Goal: Transaction & Acquisition: Purchase product/service

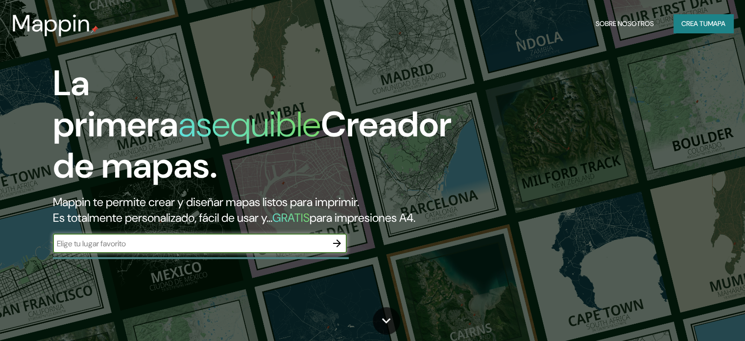
click at [278, 249] on input "text" at bounding box center [190, 243] width 274 height 11
type input "[GEOGRAPHIC_DATA]"
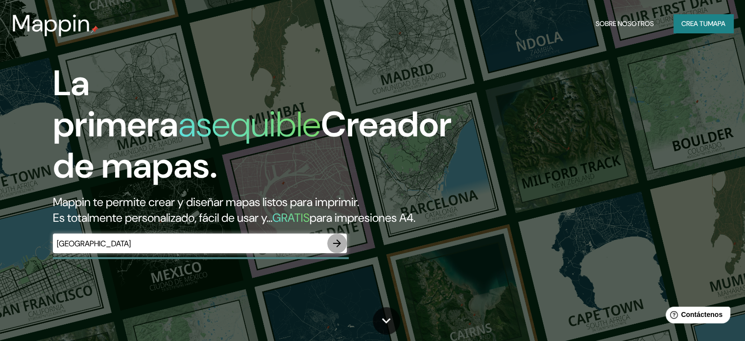
click at [340, 247] on icon "button" at bounding box center [337, 243] width 8 height 8
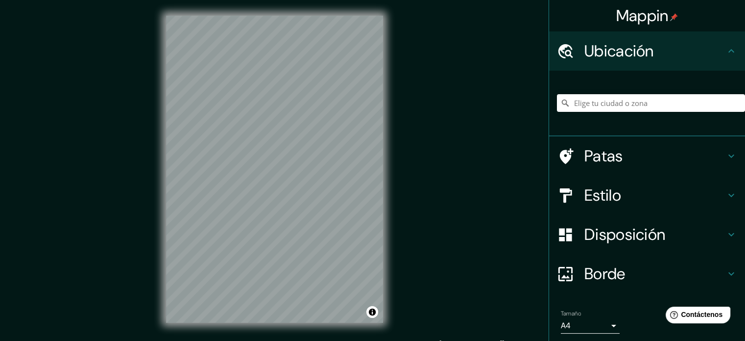
click at [595, 193] on font "Estilo" at bounding box center [603, 195] width 37 height 21
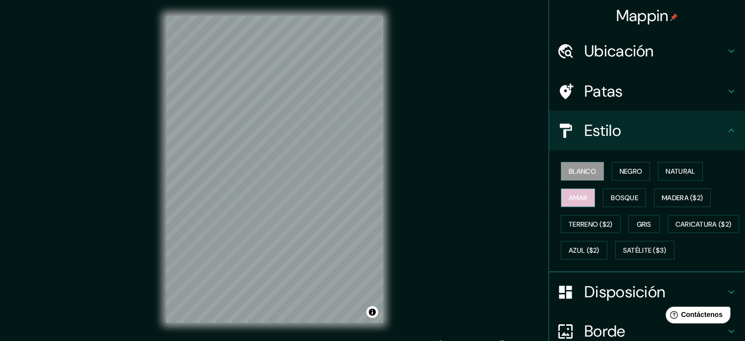
click at [580, 193] on font "Amar" at bounding box center [578, 197] width 19 height 9
click at [630, 201] on font "Bosque" at bounding box center [624, 197] width 27 height 13
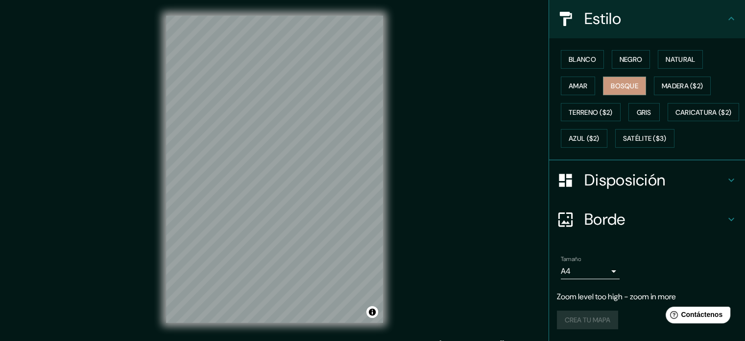
scroll to position [135, 0]
click at [637, 260] on div "Tamaño A4 single" at bounding box center [647, 266] width 180 height 31
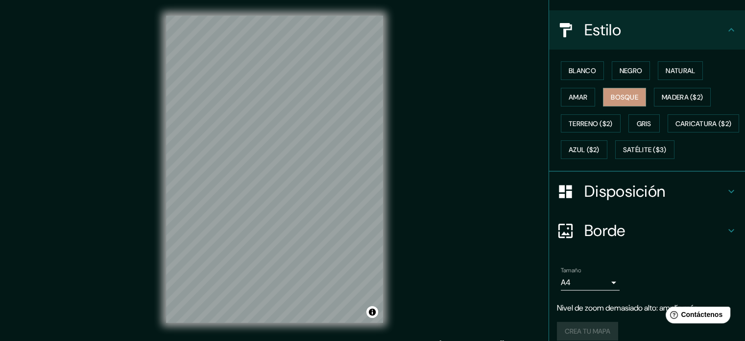
scroll to position [0, 0]
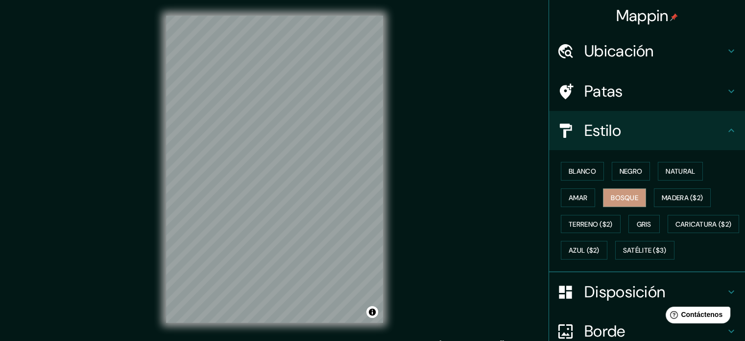
click at [603, 133] on font "Estilo" at bounding box center [603, 130] width 37 height 21
click at [726, 126] on icon at bounding box center [732, 130] width 12 height 12
click at [626, 298] on div "Disposición" at bounding box center [647, 291] width 196 height 39
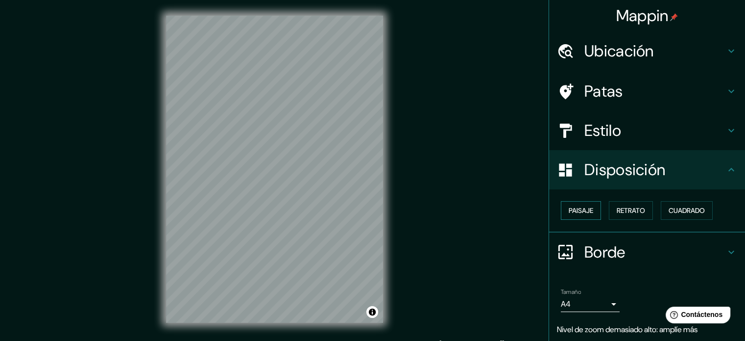
click at [580, 210] on font "Paisaje" at bounding box center [581, 210] width 25 height 9
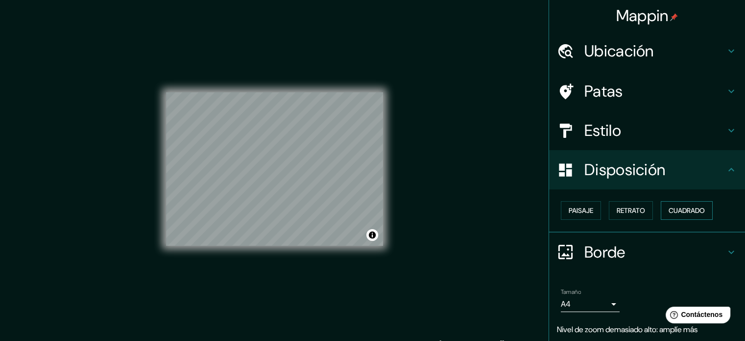
click at [687, 201] on button "Cuadrado" at bounding box center [687, 210] width 52 height 19
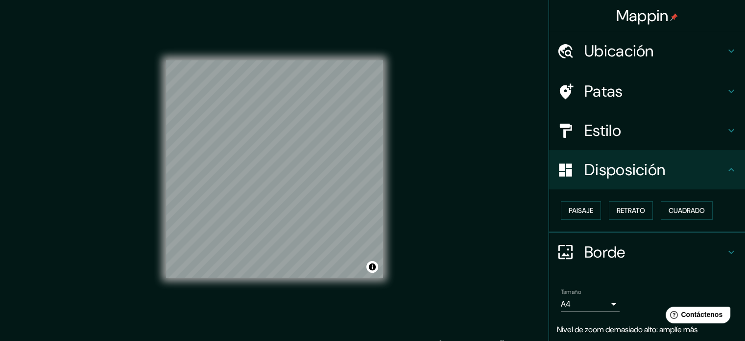
click at [702, 178] on h4 "Disposición" at bounding box center [655, 170] width 141 height 20
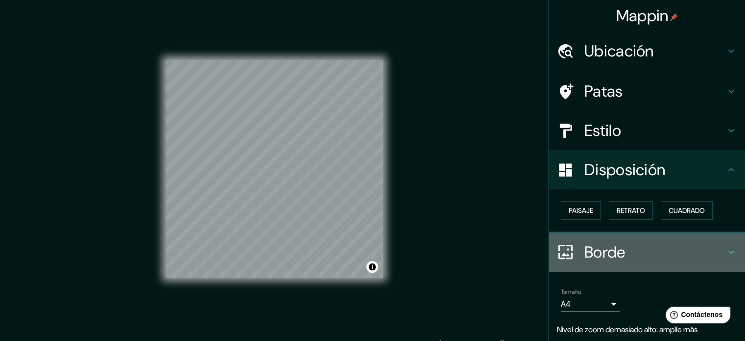
click at [650, 248] on h4 "Borde" at bounding box center [655, 252] width 141 height 20
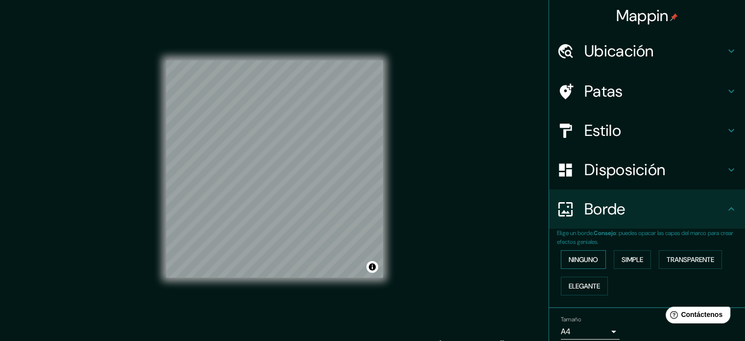
click at [592, 265] on font "Ninguno" at bounding box center [583, 259] width 29 height 13
click at [585, 283] on font "Elegante" at bounding box center [584, 285] width 31 height 9
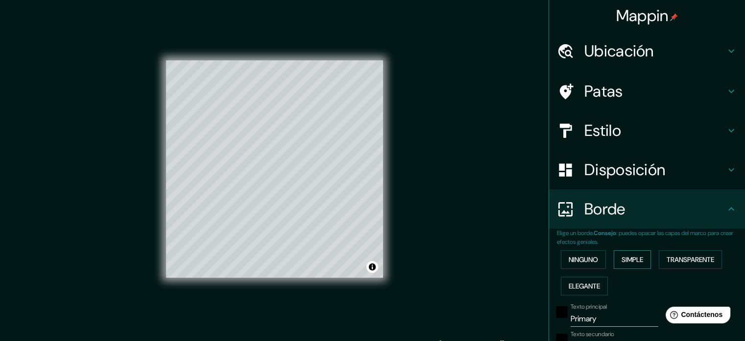
click at [623, 260] on font "Simple" at bounding box center [633, 259] width 22 height 9
click at [697, 257] on font "Transparente" at bounding box center [691, 259] width 48 height 9
click at [581, 260] on font "Ninguno" at bounding box center [583, 259] width 29 height 9
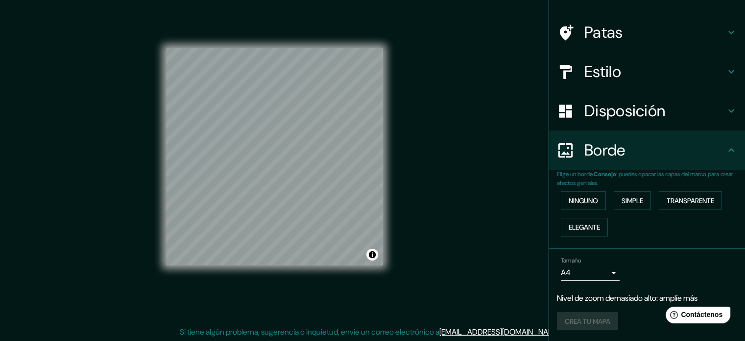
scroll to position [13, 0]
click at [639, 284] on div "Tamaño A4 single Nivel de zoom demasiado alto: amplíe más Crea tu mapa" at bounding box center [647, 295] width 180 height 85
click at [598, 307] on div "Tamaño A4 single Nivel de zoom demasiado alto: amplíe más Crea tu mapa" at bounding box center [647, 295] width 180 height 85
click at [594, 266] on body "Mappin Ubicación Patas Estilo Disposición Borde Elige un borde. Consejo : puede…" at bounding box center [372, 157] width 745 height 341
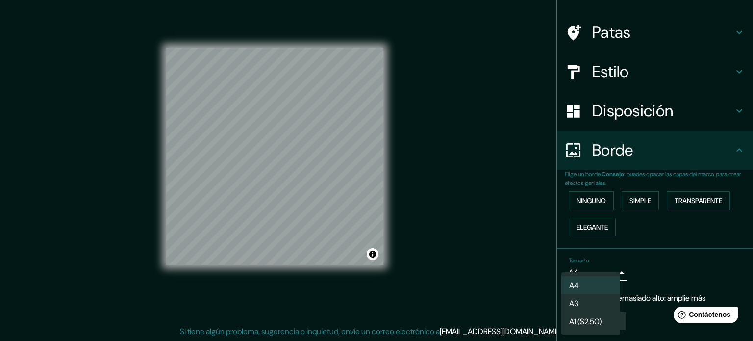
click at [596, 300] on li "A3" at bounding box center [590, 303] width 59 height 18
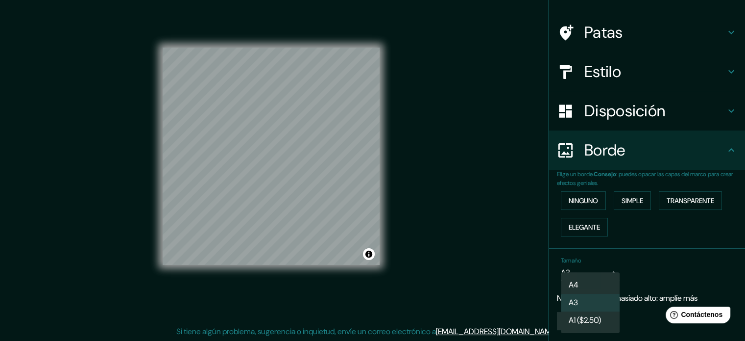
click at [598, 274] on body "Mappin Ubicación Patas Estilo Disposición Borde Elige un borde. Consejo : puede…" at bounding box center [372, 157] width 745 height 341
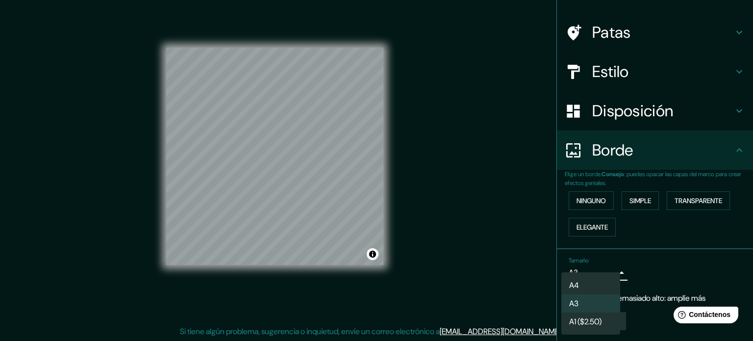
click at [598, 280] on li "A4" at bounding box center [590, 285] width 59 height 18
type input "single"
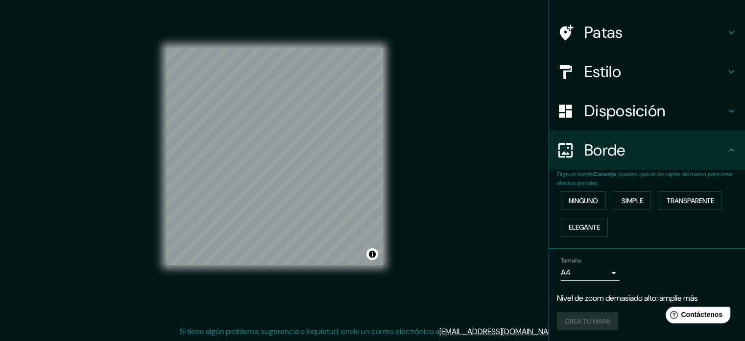
click at [589, 326] on div "Crea tu mapa" at bounding box center [647, 321] width 180 height 19
click at [632, 298] on font "Nivel de zoom demasiado alto: amplíe más" at bounding box center [627, 298] width 141 height 10
click at [606, 280] on div "Tamaño A4 single" at bounding box center [647, 268] width 180 height 31
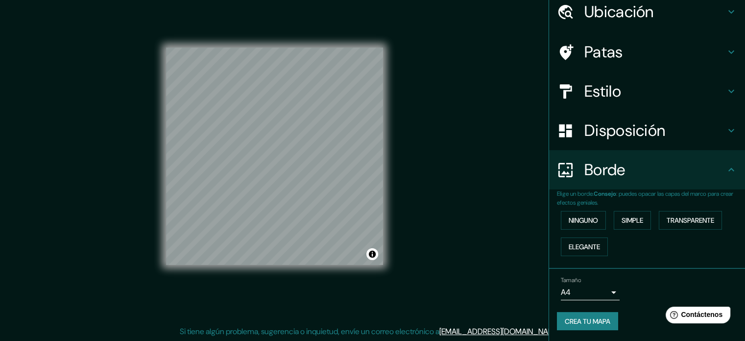
scroll to position [59, 0]
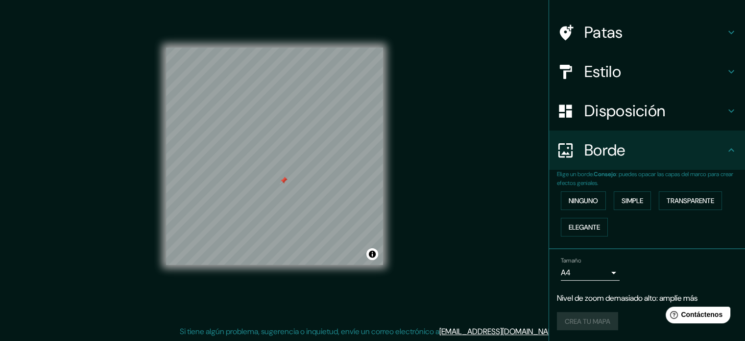
click at [388, 79] on div "© Mapbox © OpenStreetMap Improve this map" at bounding box center [274, 156] width 248 height 338
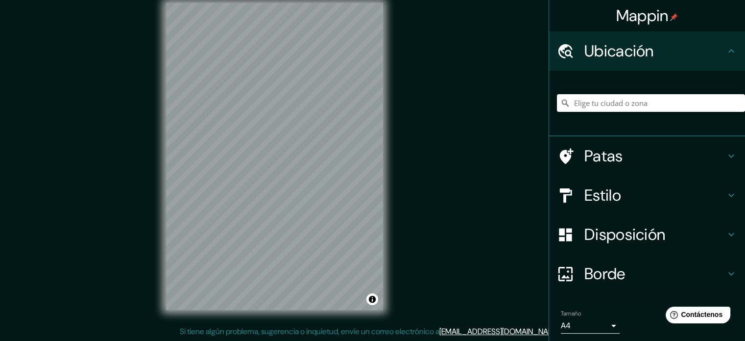
click at [437, 138] on div "Mappin Ubicación Patas Estilo Disposición Borde Elige un borde. Consejo : puede…" at bounding box center [372, 164] width 745 height 354
click at [420, 131] on div "Mappin Ubicación Patas Estilo Disposición Borde Elige un borde. Consejo : puede…" at bounding box center [372, 164] width 745 height 354
click at [600, 162] on font "Patas" at bounding box center [604, 156] width 39 height 21
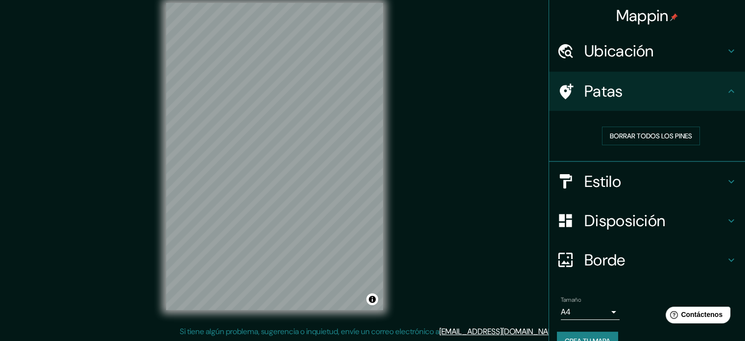
click at [611, 97] on font "Patas" at bounding box center [604, 91] width 39 height 21
click at [726, 85] on icon at bounding box center [732, 91] width 12 height 12
click at [685, 189] on h4 "Estilo" at bounding box center [655, 182] width 141 height 20
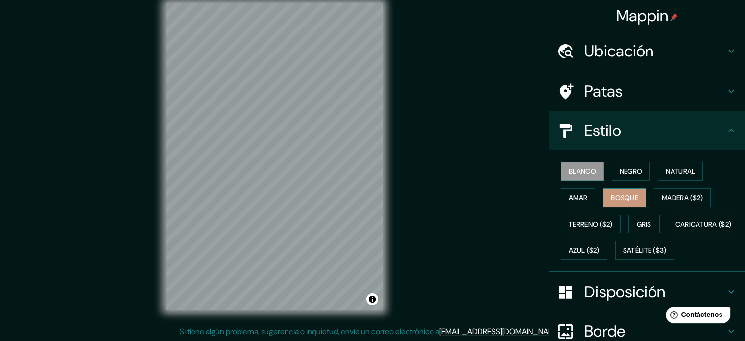
click at [617, 198] on font "Bosque" at bounding box center [624, 197] width 27 height 9
click at [605, 138] on font "Estilo" at bounding box center [603, 130] width 37 height 21
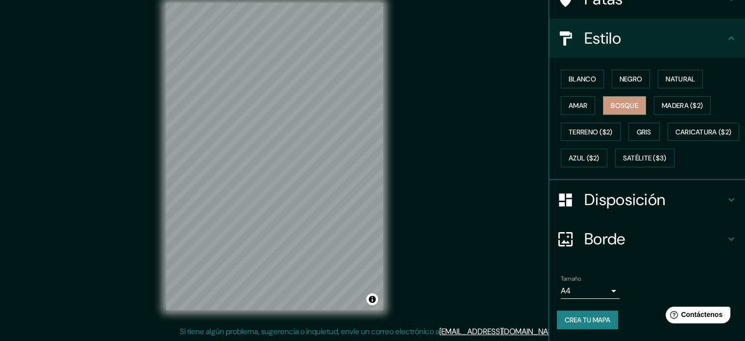
click at [649, 194] on font "Disposición" at bounding box center [625, 199] width 81 height 21
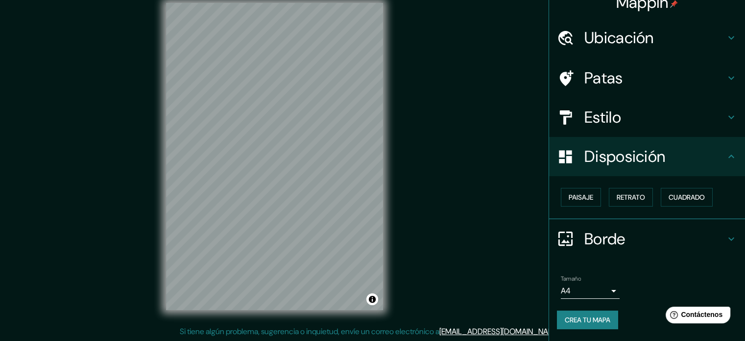
scroll to position [12, 0]
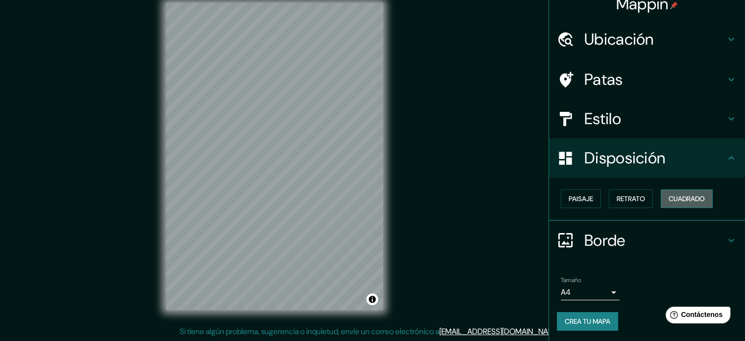
click at [674, 198] on font "Cuadrado" at bounding box center [687, 198] width 36 height 9
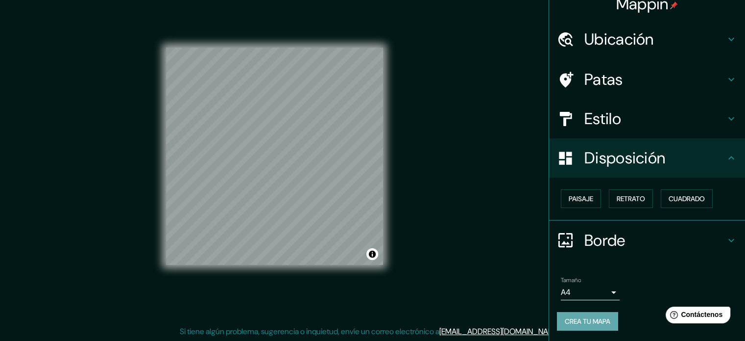
click at [578, 321] on font "Crea tu mapa" at bounding box center [588, 321] width 46 height 9
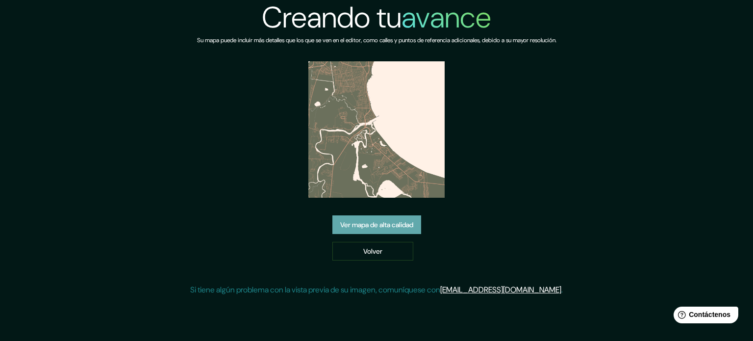
click at [408, 228] on font "Ver mapa de alta calidad" at bounding box center [376, 224] width 73 height 9
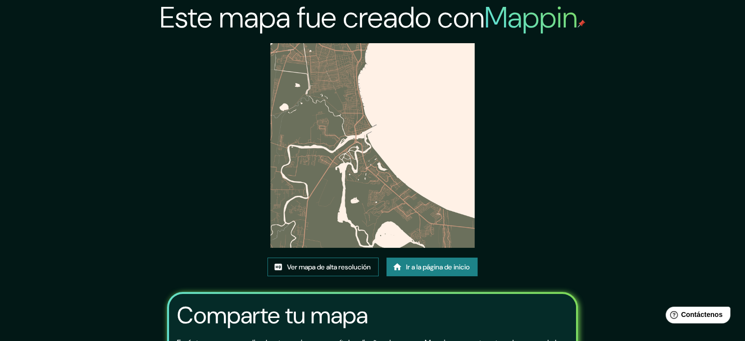
click at [346, 265] on font "Ver mapa de alta resolución" at bounding box center [329, 266] width 84 height 9
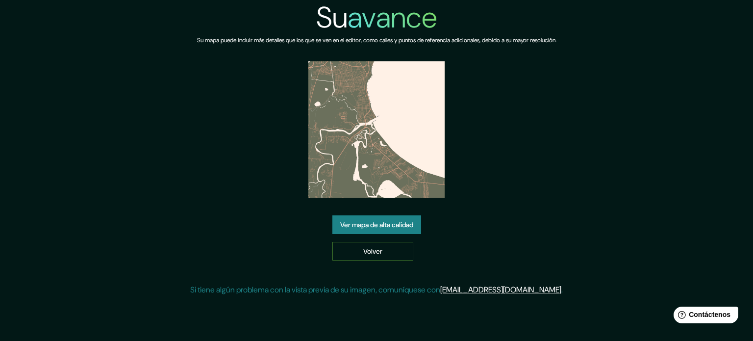
click at [382, 253] on font "Volver" at bounding box center [372, 251] width 19 height 9
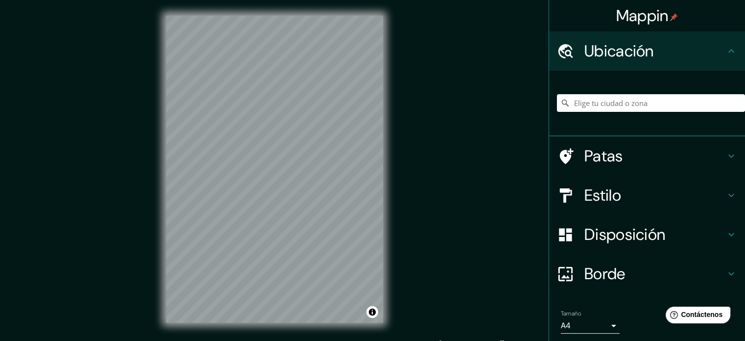
click at [449, 126] on div "Mappin Ubicación Patas Estilo Disposición Borde Elige un borde. Consejo : puede…" at bounding box center [372, 177] width 745 height 354
click at [456, 184] on div "Mappin Ubicación Patas Estilo Disposición Borde Elige un borde. Consejo : puede…" at bounding box center [372, 177] width 745 height 354
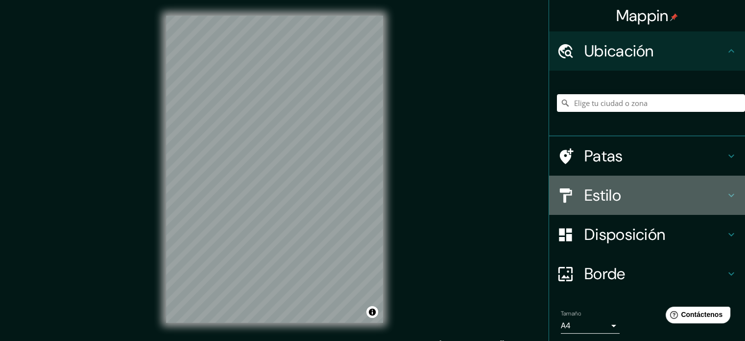
click at [602, 187] on font "Estilo" at bounding box center [603, 195] width 37 height 21
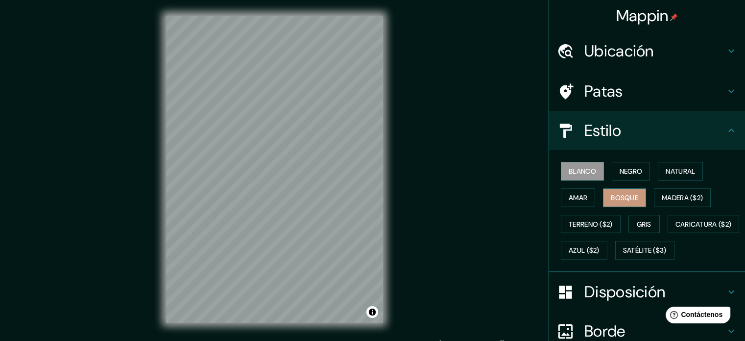
click at [627, 194] on font "Bosque" at bounding box center [624, 197] width 27 height 9
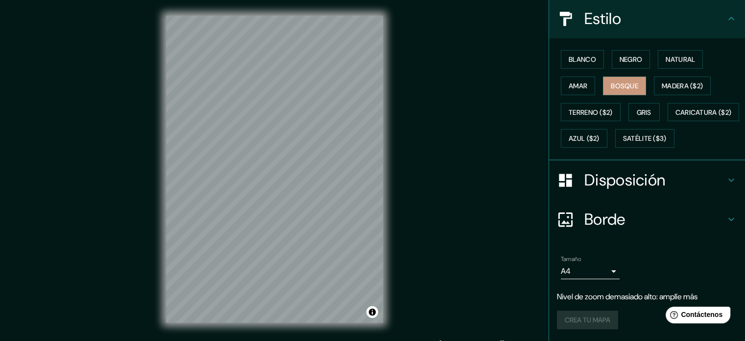
scroll to position [135, 0]
click at [655, 225] on h4 "Borde" at bounding box center [655, 219] width 141 height 20
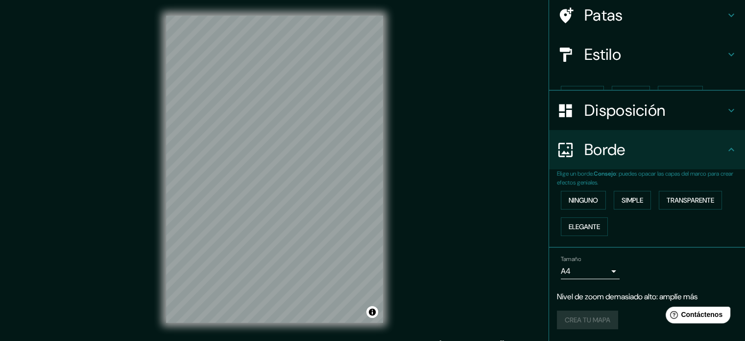
scroll to position [59, 0]
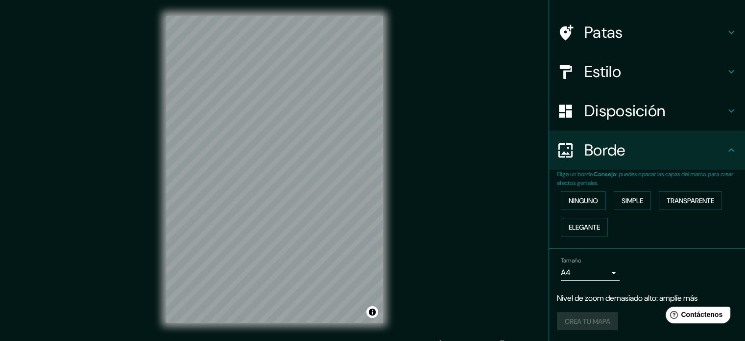
click at [609, 160] on font "Borde" at bounding box center [605, 150] width 41 height 21
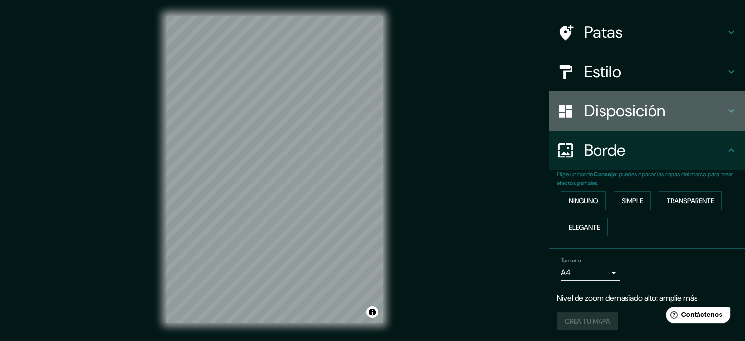
click at [656, 117] on font "Disposición" at bounding box center [625, 110] width 81 height 21
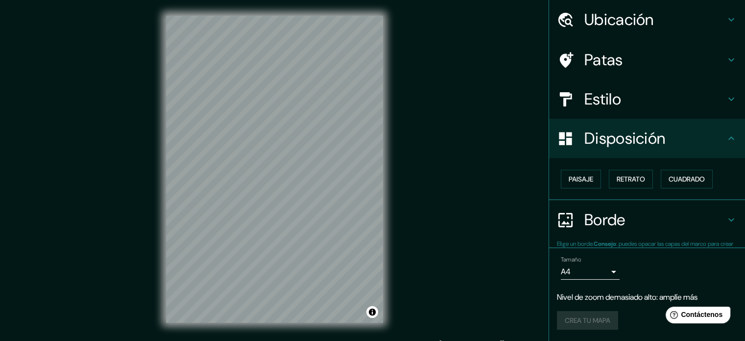
scroll to position [31, 0]
click at [682, 174] on font "Cuadrado" at bounding box center [687, 178] width 36 height 9
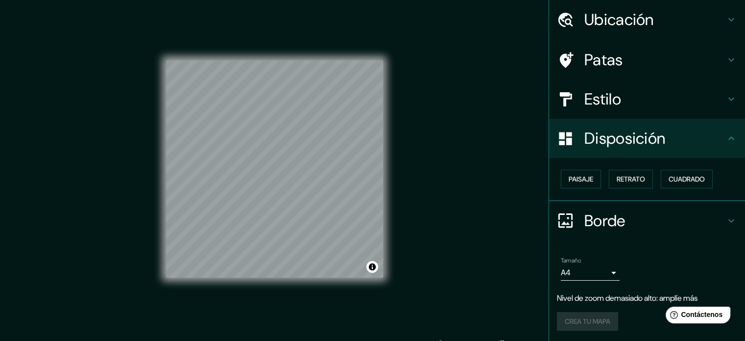
click at [509, 124] on div "Mappin Ubicación Patas Estilo Disposición Paisaje Retrato Cuadrado Borde Elige …" at bounding box center [372, 177] width 745 height 354
